Goal: Task Accomplishment & Management: Complete application form

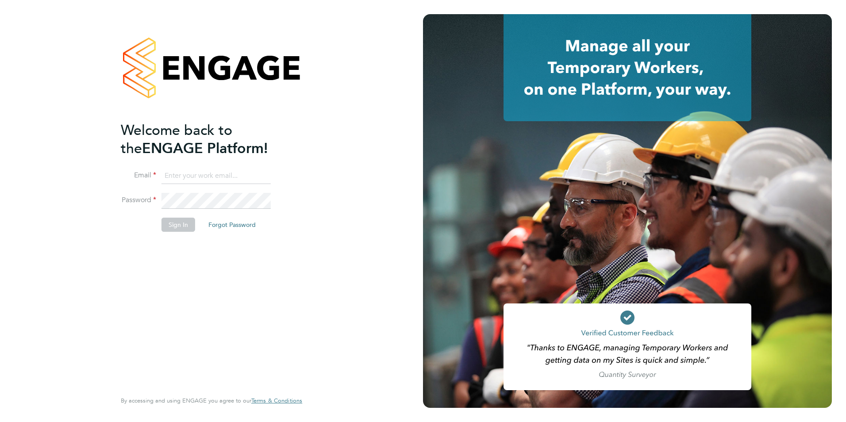
type input "con-twin@hotmail.co.uk"
click at [168, 225] on button "Sign In" at bounding box center [179, 225] width 34 height 14
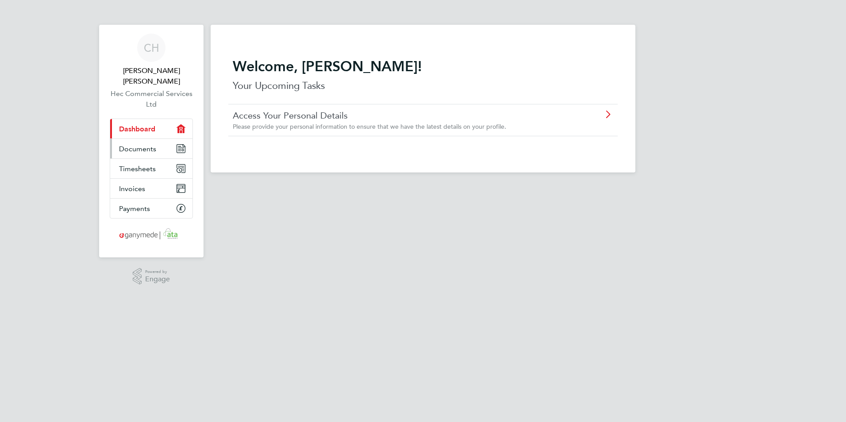
click at [174, 139] on link "Documents" at bounding box center [151, 148] width 82 height 19
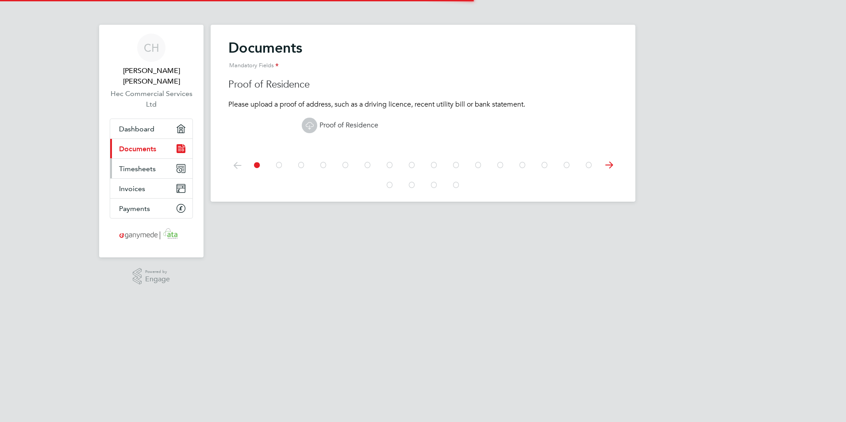
click at [169, 159] on link "Timesheets" at bounding box center [151, 168] width 82 height 19
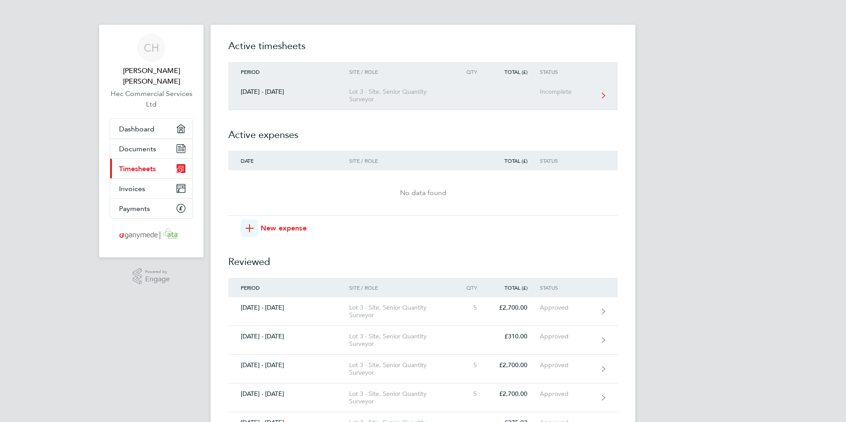
click at [372, 96] on div "Lot 3 - Site, Senior Quantity Surveyor" at bounding box center [399, 95] width 101 height 15
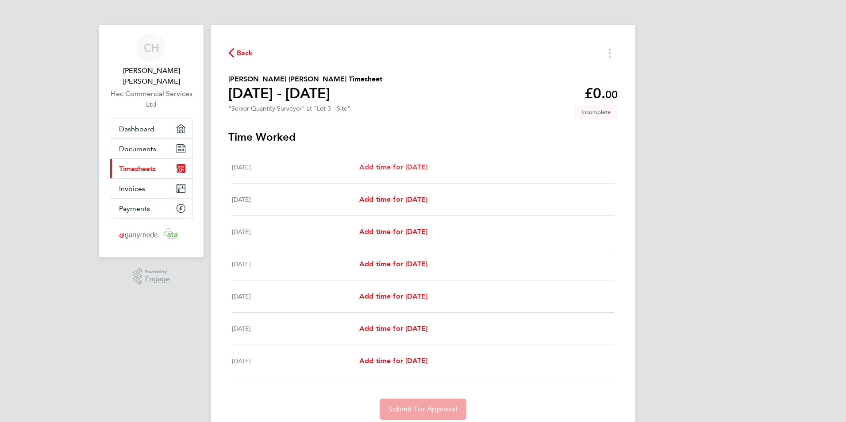
click at [414, 163] on span "Add time for [DATE]" at bounding box center [393, 167] width 68 height 8
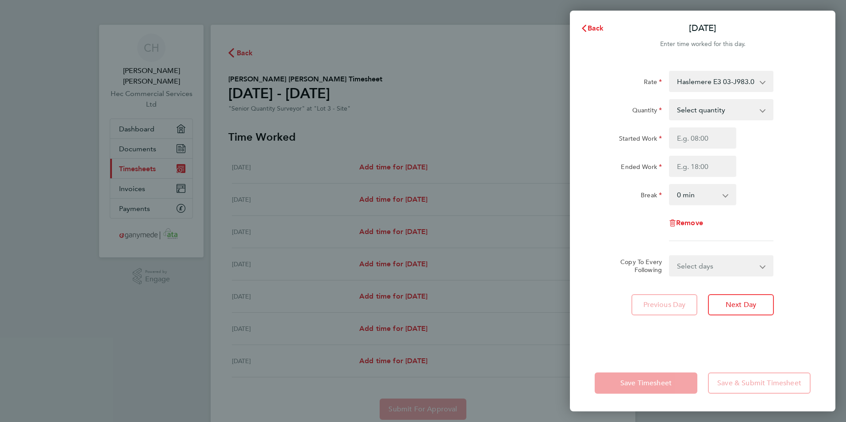
click at [696, 94] on div "Rate Haslemere E3 03-J983.01-E3 9200081785P - 540.00 Haslemere STW Low P 03-J98…" at bounding box center [703, 156] width 216 height 170
click at [694, 92] on div "Haslemere E3 03-J983.01-E3 9200081785P - 540.00 Haslemere STW Low P 03-J983.03-…" at bounding box center [721, 81] width 104 height 21
click at [681, 89] on select "Haslemere E3 03-J983.01-E3 9200081785P - 540.00 Haslemere STW Low P 03-J983.03-…" at bounding box center [716, 81] width 92 height 19
click at [706, 112] on select "Select quantity 0.5 1" at bounding box center [716, 109] width 92 height 19
select select "1"
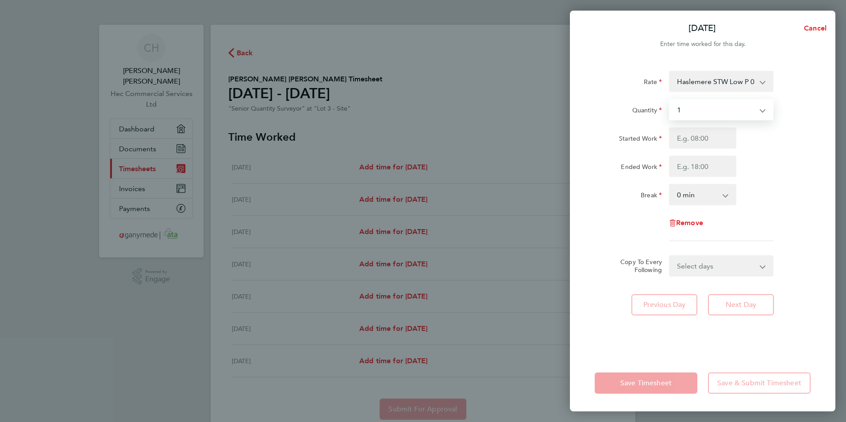
click at [670, 100] on select "Select quantity 0.5 1" at bounding box center [716, 109] width 92 height 19
click at [687, 139] on input "Started Work" at bounding box center [702, 137] width 67 height 21
type input "08:00"
type input "17:00"
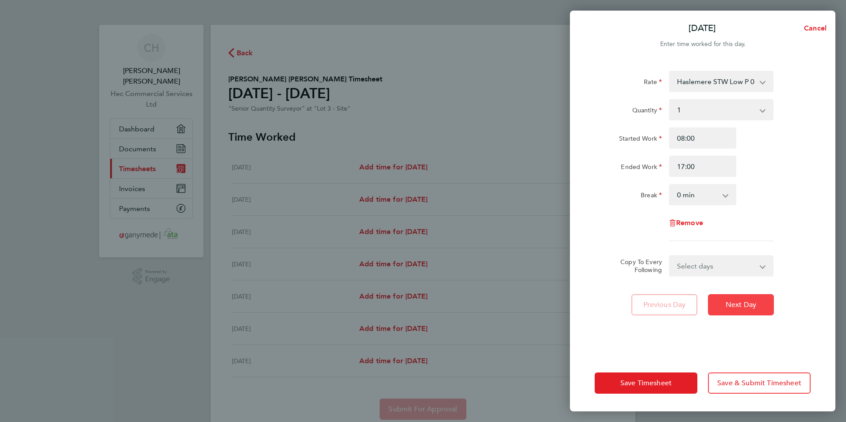
click at [732, 306] on span "Next Day" at bounding box center [741, 305] width 31 height 9
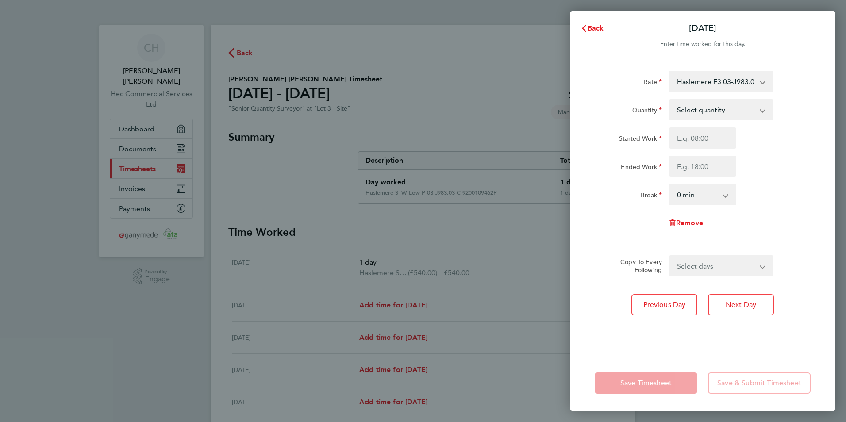
click at [700, 87] on select "Haslemere E3 03-J983.01-E3 9200081785P - 540.00 Haslemere EP 03-J983.01-C2 9200…" at bounding box center [716, 81] width 92 height 19
click at [699, 120] on div "Select quantity 0.5 1" at bounding box center [721, 109] width 104 height 21
click at [700, 118] on select "Select quantity 0.5 1" at bounding box center [716, 109] width 92 height 19
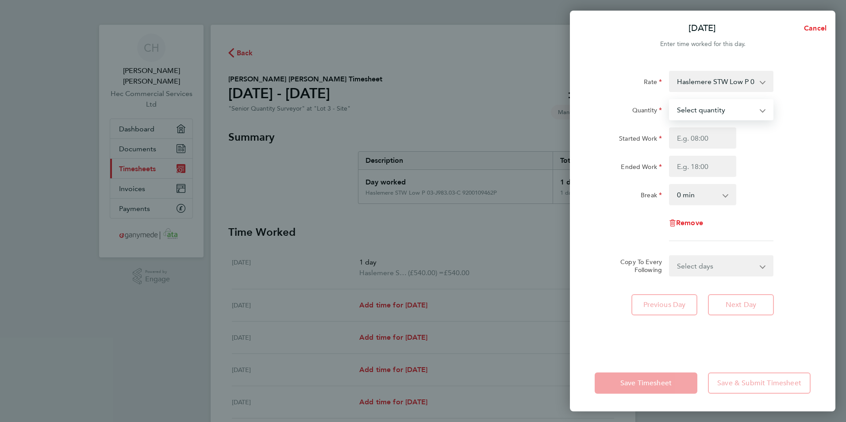
select select "1"
click at [670, 100] on select "Select quantity 0.5 1" at bounding box center [716, 109] width 92 height 19
click at [686, 142] on input "Started Work" at bounding box center [702, 137] width 67 height 21
type input "08:00"
type input "17:00"
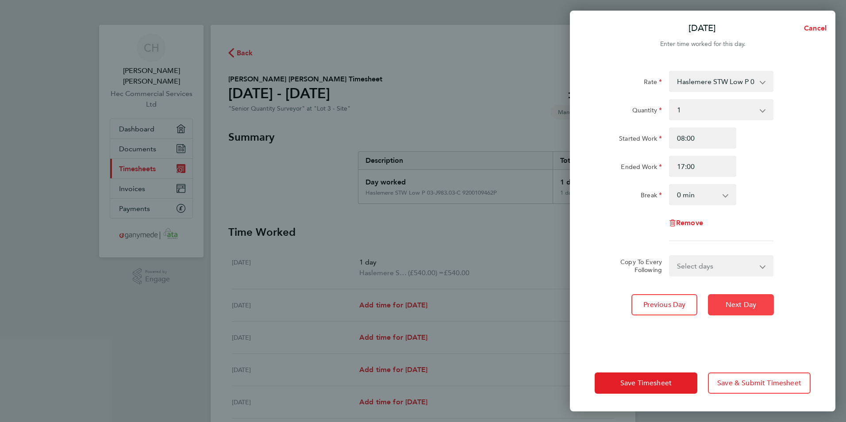
click at [729, 311] on button "Next Day" at bounding box center [741, 304] width 66 height 21
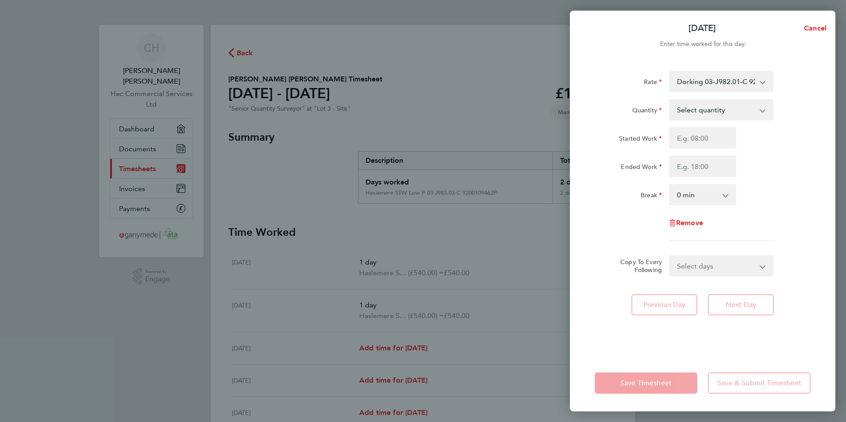
click at [663, 128] on div "Started Work" at bounding box center [628, 137] width 74 height 21
click at [689, 123] on app-timesheet-line-daily "Quantity Select quantity 0.5 1 Started Work Ended Work Break 0 min 15 min 30 mi…" at bounding box center [703, 152] width 216 height 106
click at [686, 117] on select "Select quantity 0.5 1" at bounding box center [716, 109] width 92 height 19
click at [685, 158] on input "Ended Work" at bounding box center [702, 166] width 67 height 21
click at [691, 103] on select "Select quantity 0.5 1" at bounding box center [716, 109] width 92 height 19
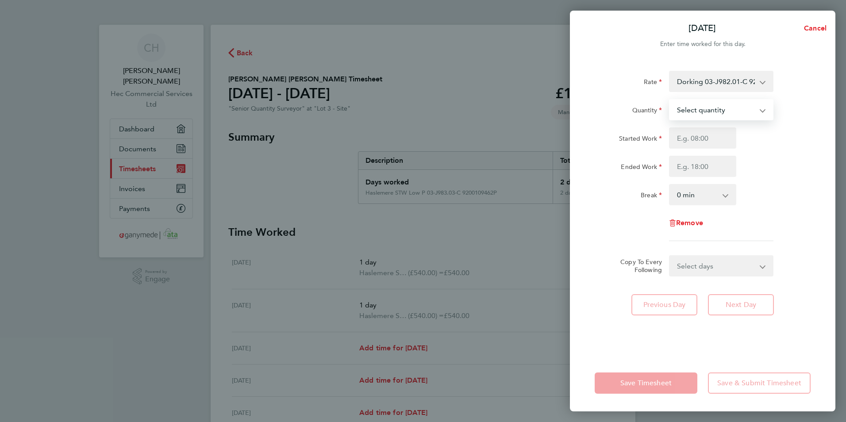
select select "1"
click at [670, 100] on select "Select quantity 0.5 1" at bounding box center [716, 109] width 92 height 19
click at [693, 138] on input "Started Work" at bounding box center [702, 137] width 67 height 21
type input "08:00"
type input "17:00"
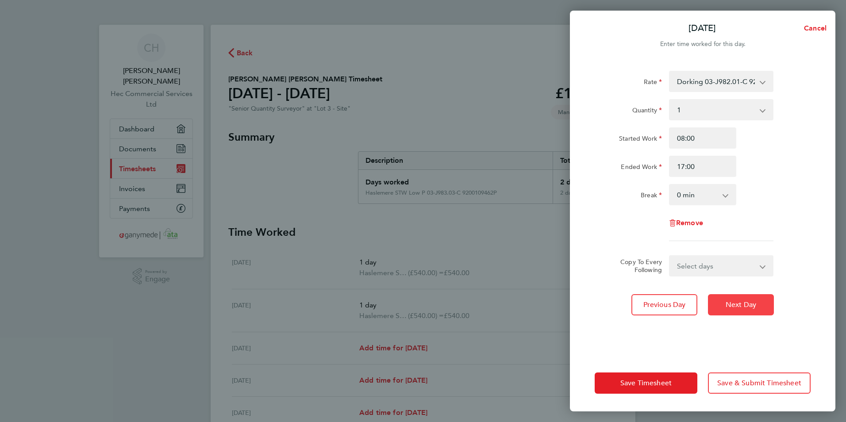
drag, startPoint x: 721, startPoint y: 292, endPoint x: 724, endPoint y: 298, distance: 6.2
click at [724, 298] on div "Rate Dorking 03-J982.01-C 9200081784P - 540.00 Haslemere EP 03-J983.01-C2 92000…" at bounding box center [703, 207] width 266 height 295
click at [724, 298] on button "Next Day" at bounding box center [741, 304] width 66 height 21
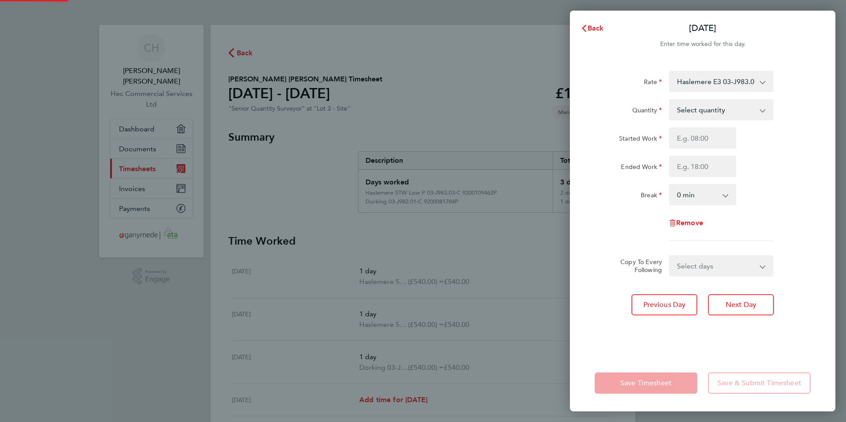
drag, startPoint x: 694, startPoint y: 89, endPoint x: 694, endPoint y: 82, distance: 6.2
click at [694, 82] on select "Haslemere E3 03-J983.01-E3 9200081785P - 540.00 Haslemere EP 03-J983.01-C2 9200…" at bounding box center [716, 81] width 92 height 19
click at [672, 121] on app-timesheet-line-daily "Quantity Select quantity 0.5 1 Started Work Ended Work Break 0 min 15 min 30 mi…" at bounding box center [703, 152] width 216 height 106
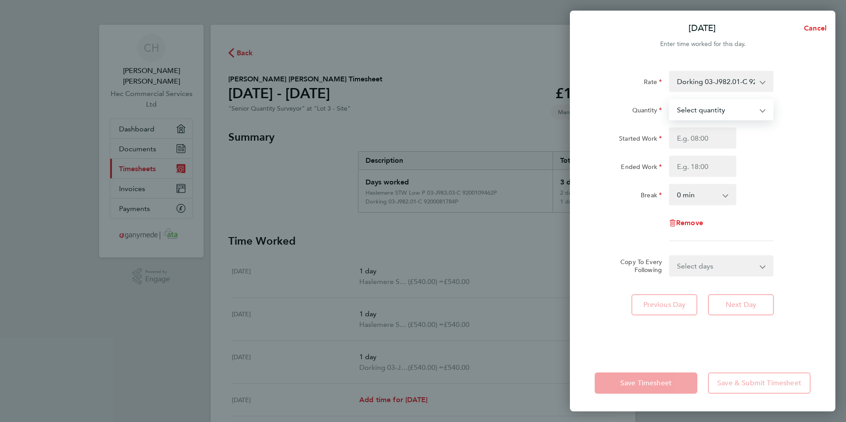
click at [684, 116] on select "Select quantity 0.5 1" at bounding box center [716, 109] width 92 height 19
select select "1"
click at [670, 100] on select "Select quantity 0.5 1" at bounding box center [716, 109] width 92 height 19
drag, startPoint x: 682, startPoint y: 143, endPoint x: 685, endPoint y: 154, distance: 11.5
click at [682, 143] on input "Started Work" at bounding box center [702, 137] width 67 height 21
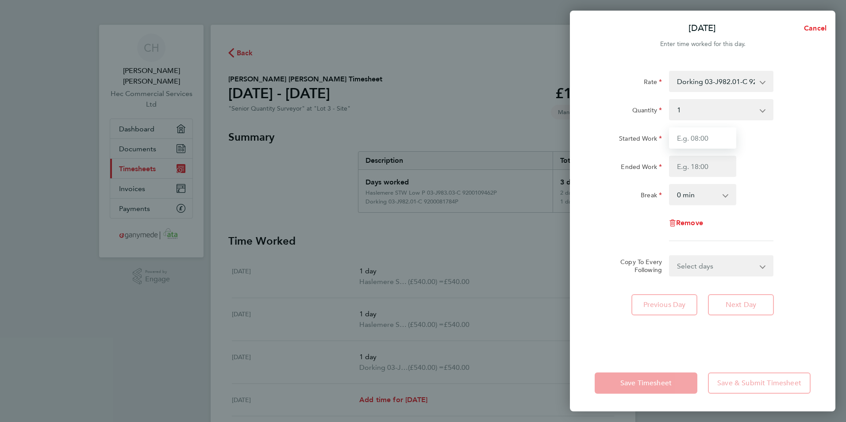
type input "08:00"
type input "17:00"
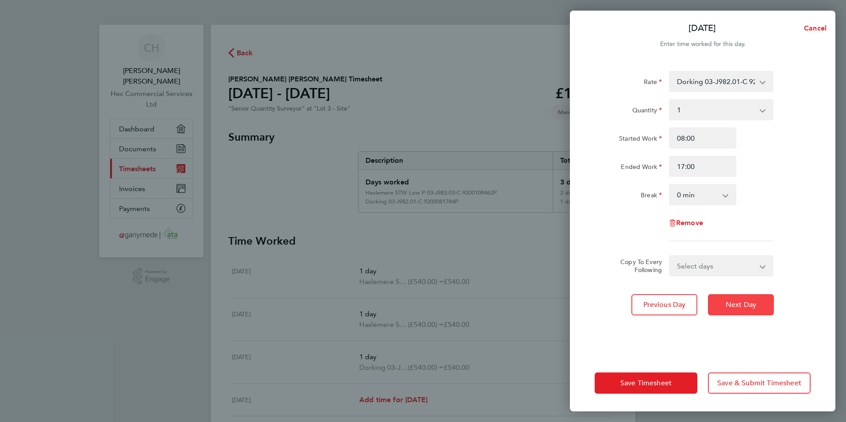
click at [743, 312] on button "Next Day" at bounding box center [741, 304] width 66 height 21
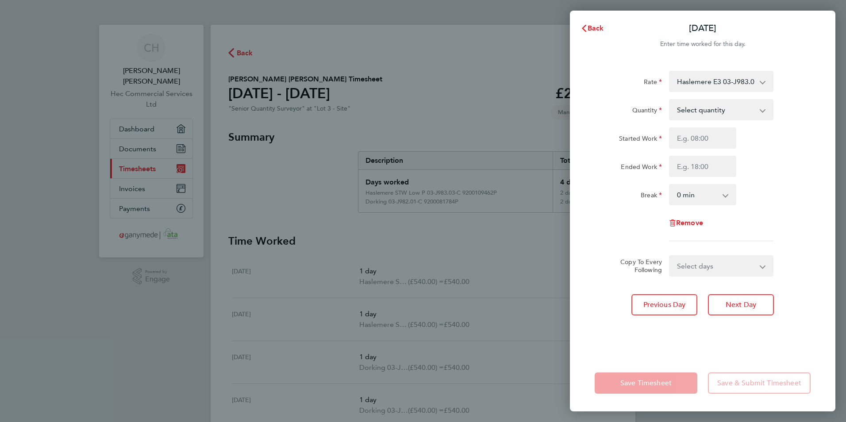
click at [692, 92] on div "Rate Haslemere E3 03-J983.01-E3 9200081785P - 540.00 Haslemere EP 03-J983.01-C2…" at bounding box center [703, 156] width 216 height 170
click at [692, 89] on select "Haslemere E3 03-J983.01-E3 9200081785P - 540.00 Haslemere EP 03-J983.01-C2 9200…" at bounding box center [716, 81] width 92 height 19
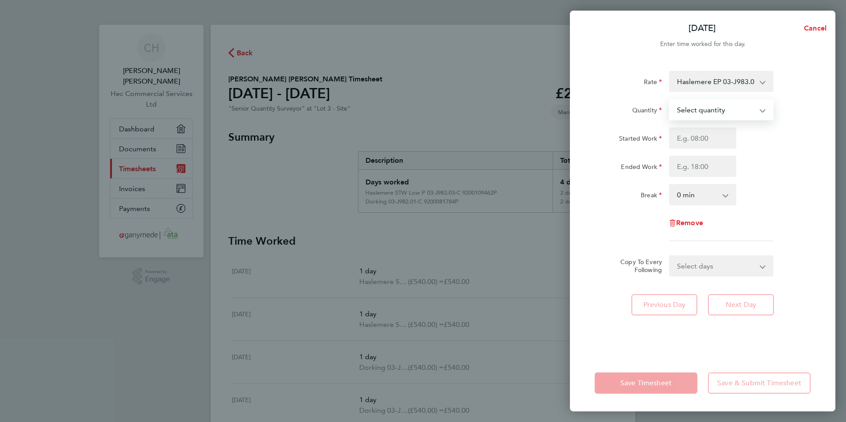
click at [705, 115] on select "Select quantity 0.5 1" at bounding box center [716, 109] width 92 height 19
select select "1"
click at [670, 100] on select "Select quantity 0.5 1" at bounding box center [716, 109] width 92 height 19
click at [697, 140] on input "Started Work" at bounding box center [702, 137] width 67 height 21
type input "08:00"
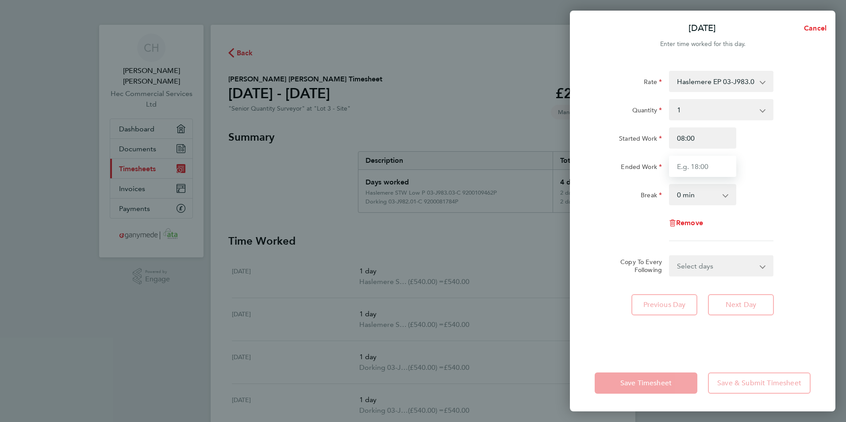
type input "17:00"
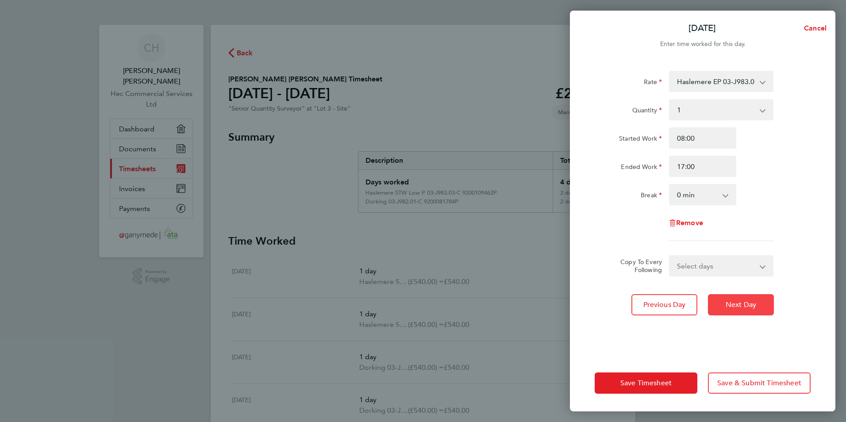
click at [732, 306] on span "Next Day" at bounding box center [741, 305] width 31 height 9
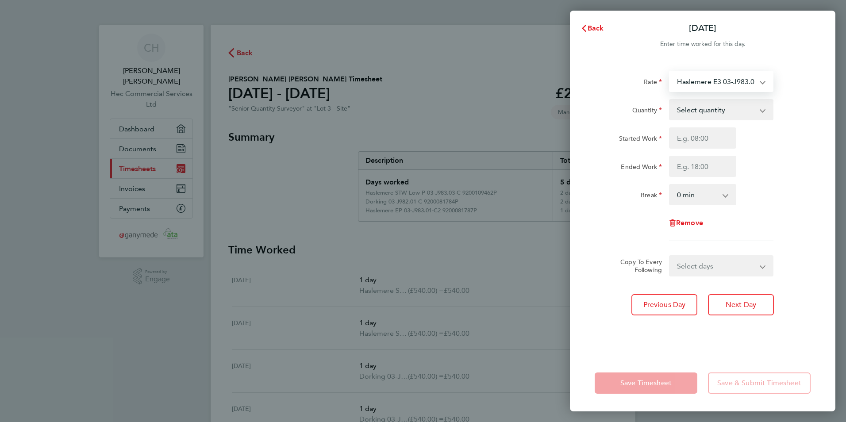
click at [706, 83] on select "Haslemere E3 03-J983.01-E3 9200081785P - 540.00 Haslemere EP 03-J983.01-C2 9200…" at bounding box center [716, 81] width 92 height 19
click at [596, 34] on button "Back" at bounding box center [592, 28] width 41 height 18
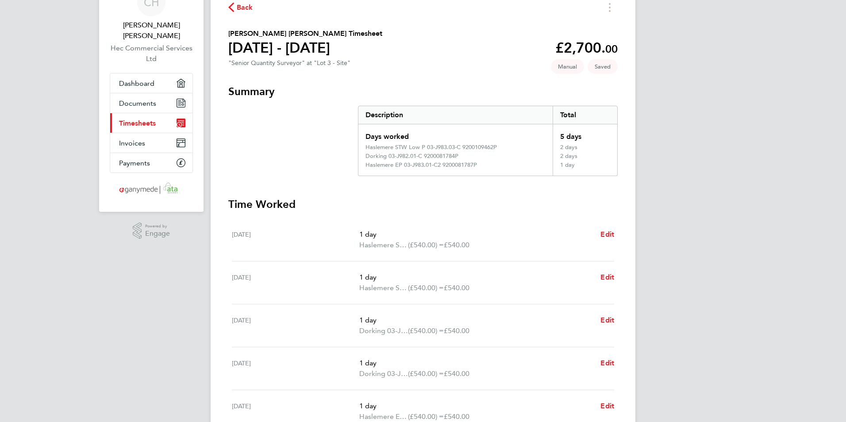
scroll to position [89, 0]
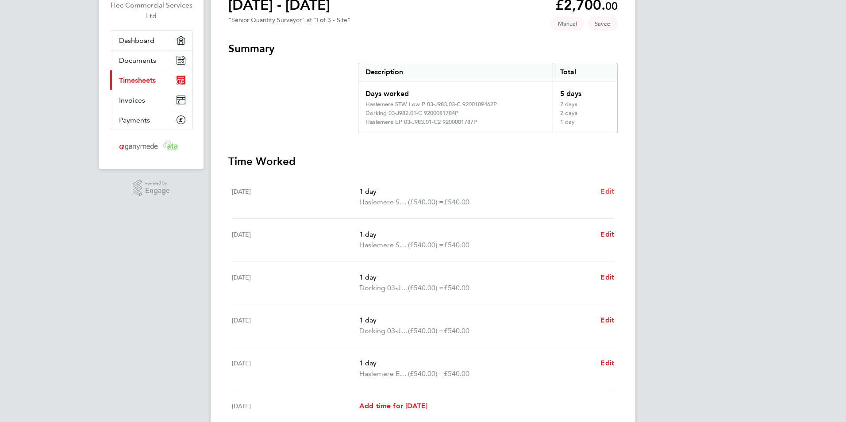
click at [612, 193] on span "Edit" at bounding box center [608, 191] width 14 height 8
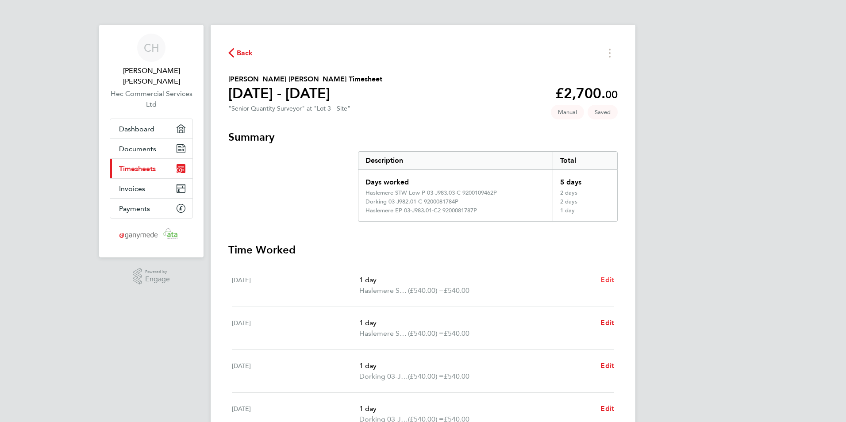
select select "1"
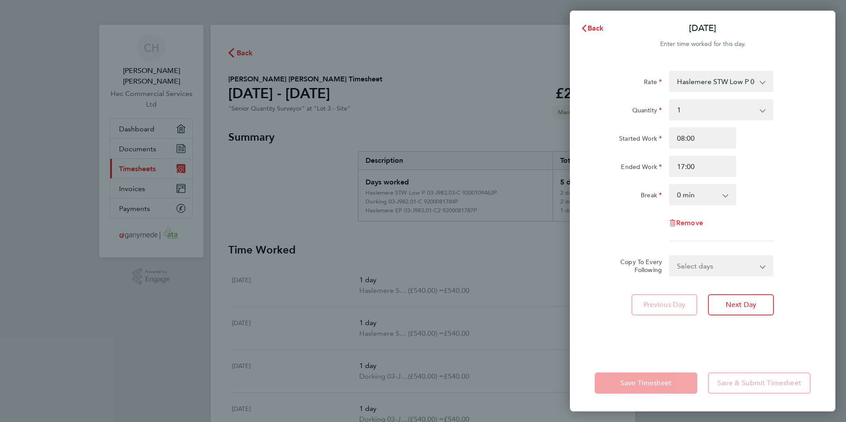
drag, startPoint x: 686, startPoint y: 214, endPoint x: 687, endPoint y: 221, distance: 7.2
click at [686, 216] on div "Remove" at bounding box center [703, 222] width 74 height 21
click at [687, 223] on span "Remove" at bounding box center [689, 223] width 27 height 8
select select "null"
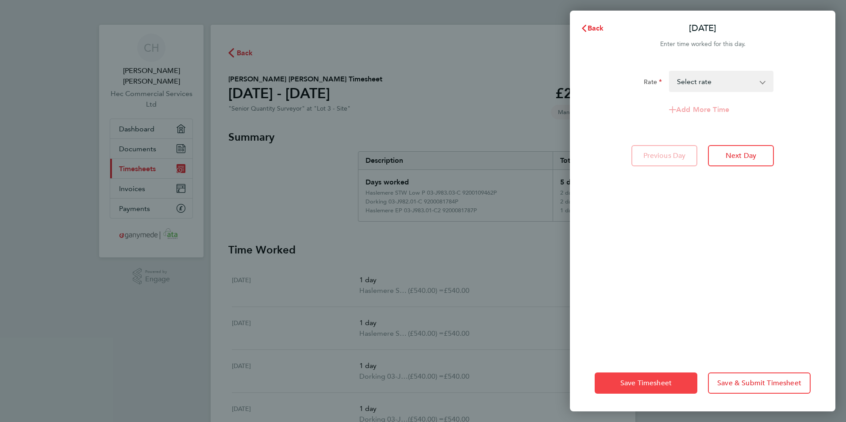
click at [678, 388] on button "Save Timesheet" at bounding box center [646, 383] width 103 height 21
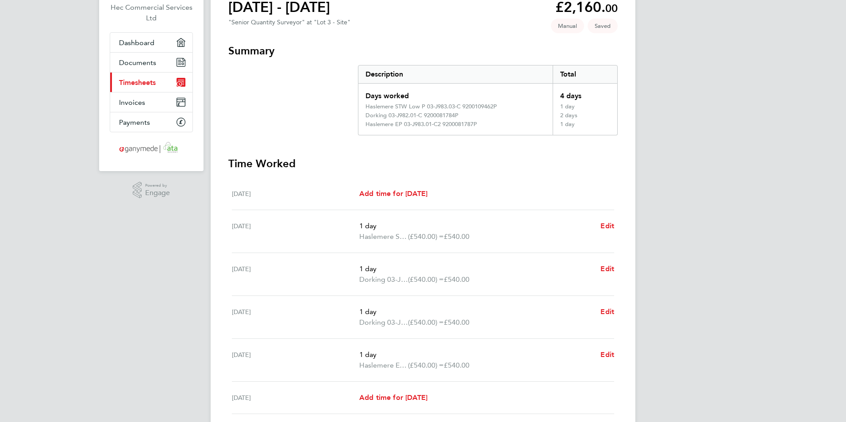
scroll to position [177, 0]
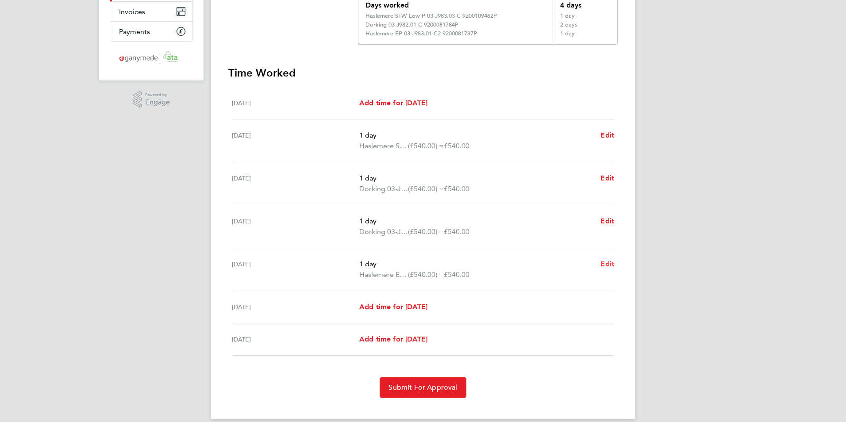
click at [605, 263] on span "Edit" at bounding box center [608, 264] width 14 height 8
select select "1"
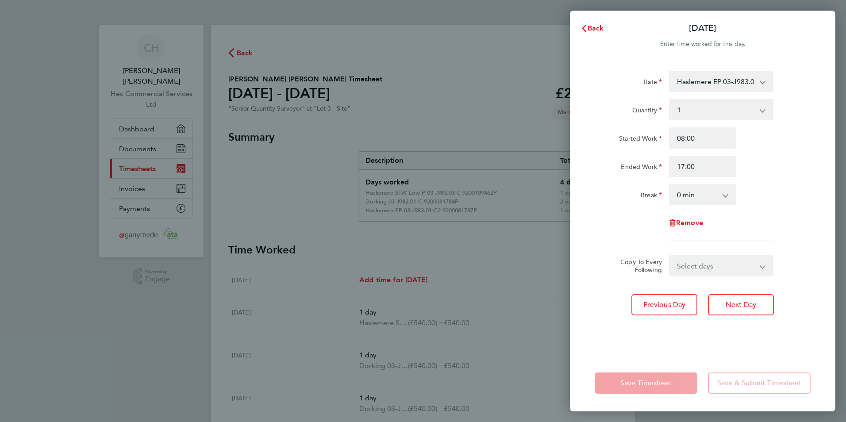
click at [704, 70] on div "Rate Haslemere EP 03-J983.01-C2 9200081787P - 540.00 Dorking 03-J982.01-C 92000…" at bounding box center [703, 207] width 266 height 295
click at [704, 77] on select "Haslemere EP 03-J983.01-C2 9200081787P - 540.00 Dorking 03-J982.01-C 9200081784…" at bounding box center [716, 81] width 92 height 19
click at [691, 112] on select "Select quantity 0.5 1" at bounding box center [716, 109] width 92 height 19
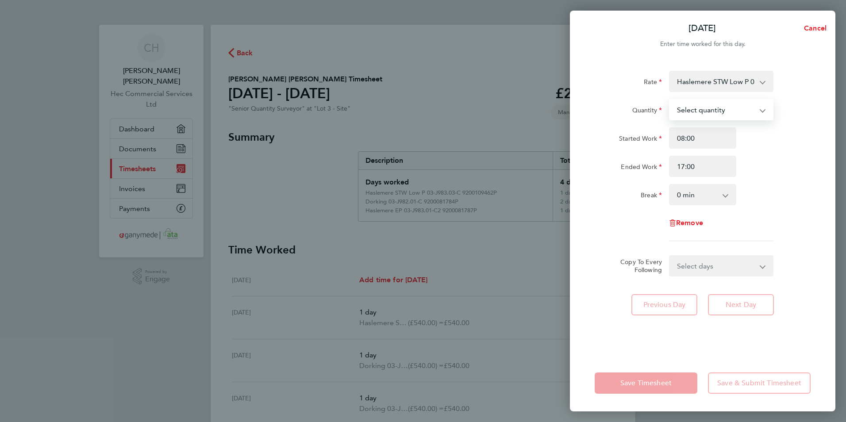
select select "1"
click at [670, 100] on select "Select quantity 0.5 1" at bounding box center [716, 109] width 92 height 19
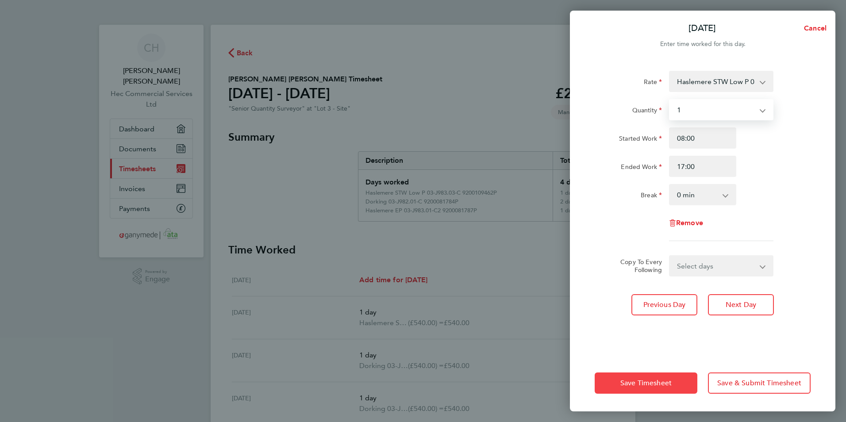
click at [657, 390] on button "Save Timesheet" at bounding box center [646, 383] width 103 height 21
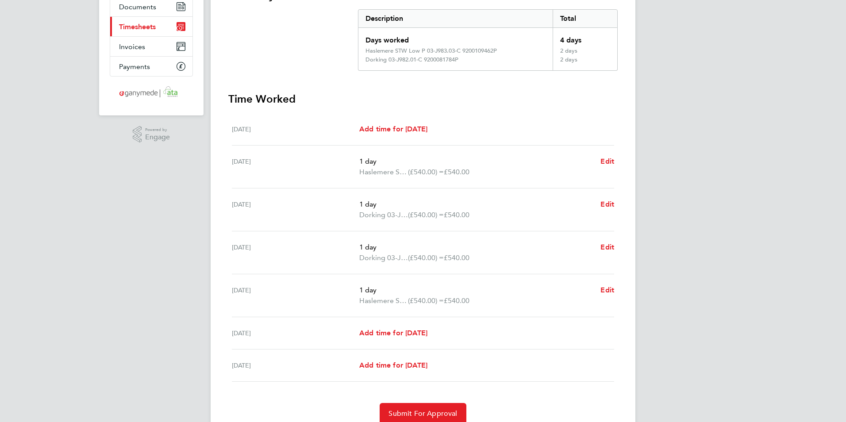
scroll to position [180, 0]
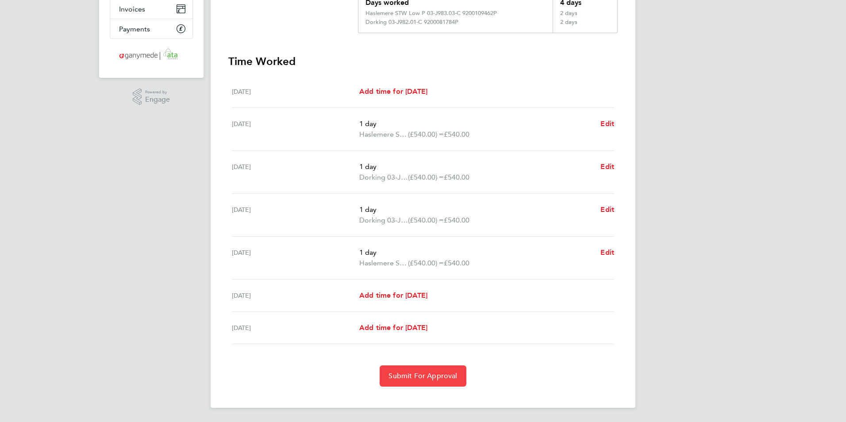
click at [432, 378] on span "Submit For Approval" at bounding box center [423, 376] width 69 height 9
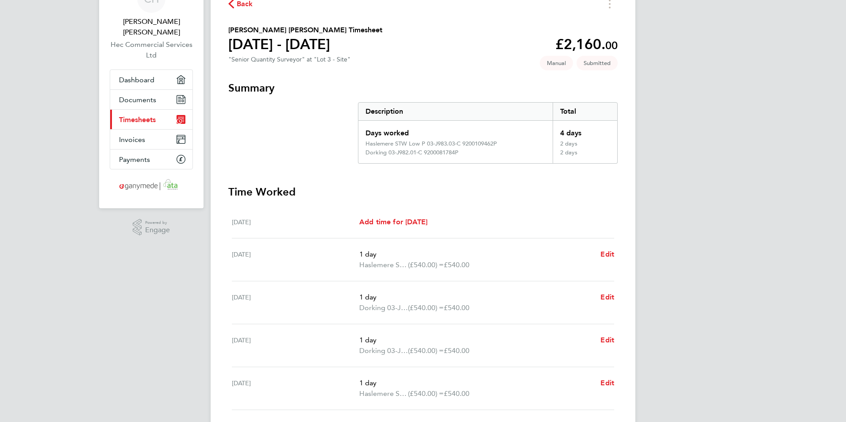
scroll to position [49, 0]
click at [163, 110] on link "Current page: Timesheets" at bounding box center [151, 119] width 82 height 19
